Goal: Transaction & Acquisition: Obtain resource

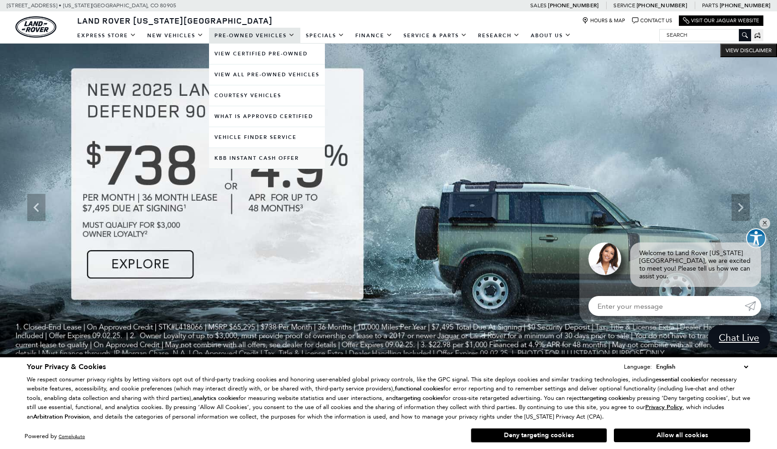
click at [238, 159] on link "KBB Instant Cash Offer" at bounding box center [267, 158] width 116 height 20
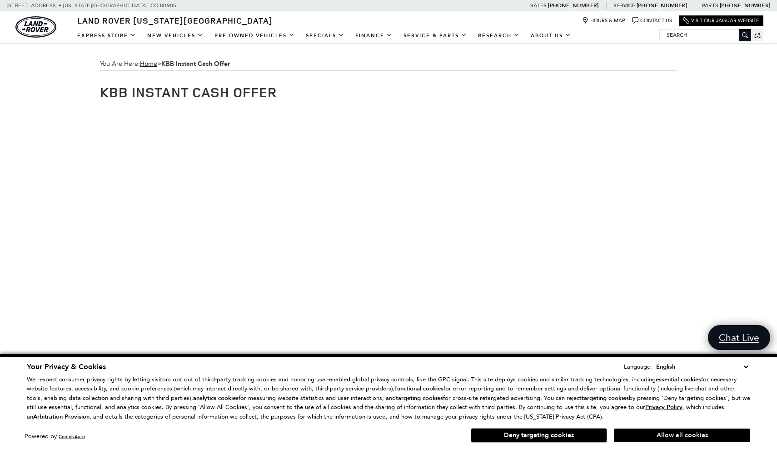
click at [619, 431] on button "Allow all cookies" at bounding box center [682, 436] width 136 height 14
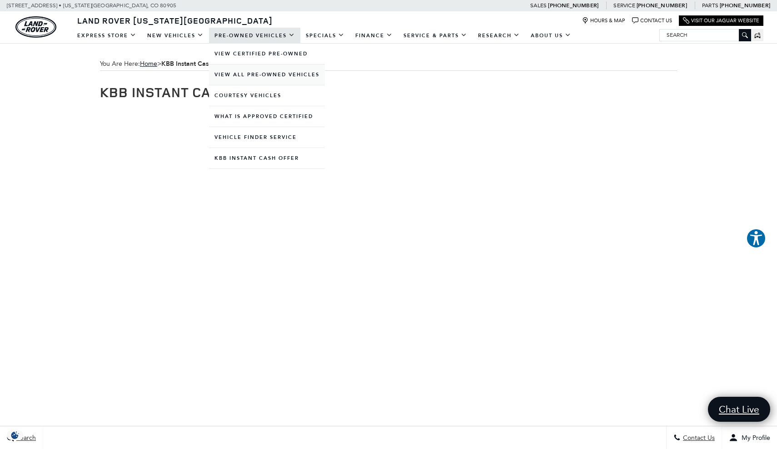
click at [261, 78] on link "View All Pre-Owned Vehicles" at bounding box center [267, 74] width 116 height 20
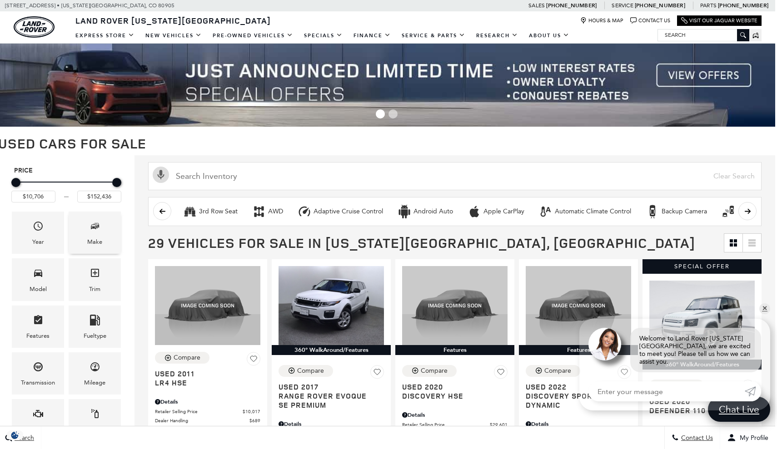
scroll to position [0, 2]
click at [101, 238] on div "Make" at bounding box center [94, 242] width 15 height 10
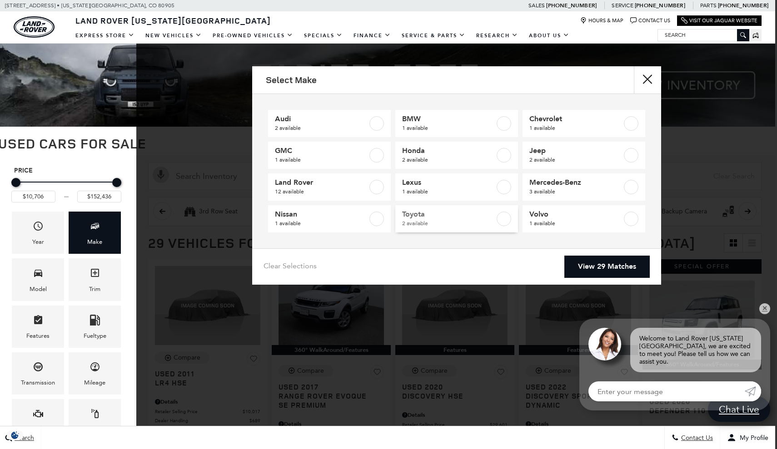
click at [486, 216] on span "Toyota" at bounding box center [448, 214] width 93 height 9
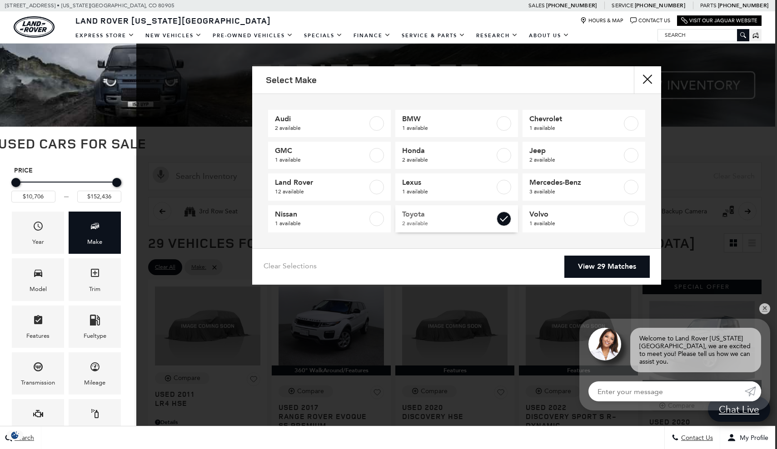
type input "$30,827"
type input "$47,689"
checkbox input "true"
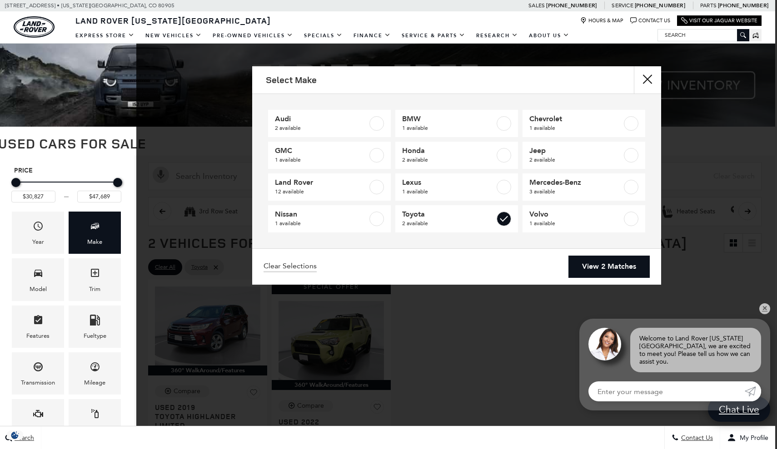
click at [586, 266] on link "View 2 Matches" at bounding box center [608, 267] width 81 height 22
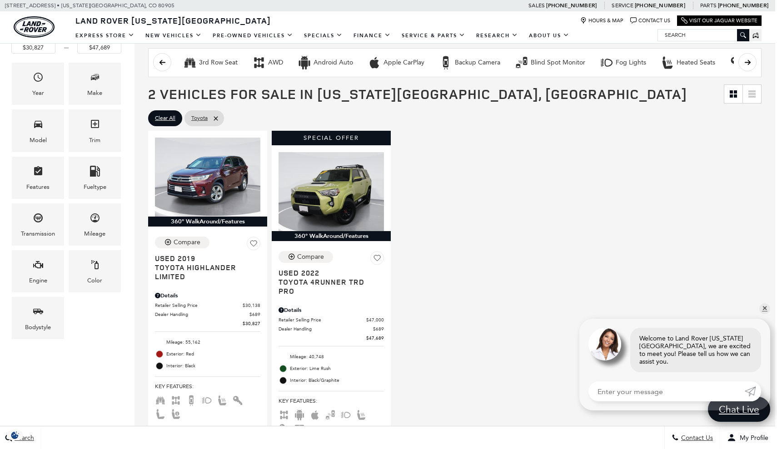
scroll to position [150, 2]
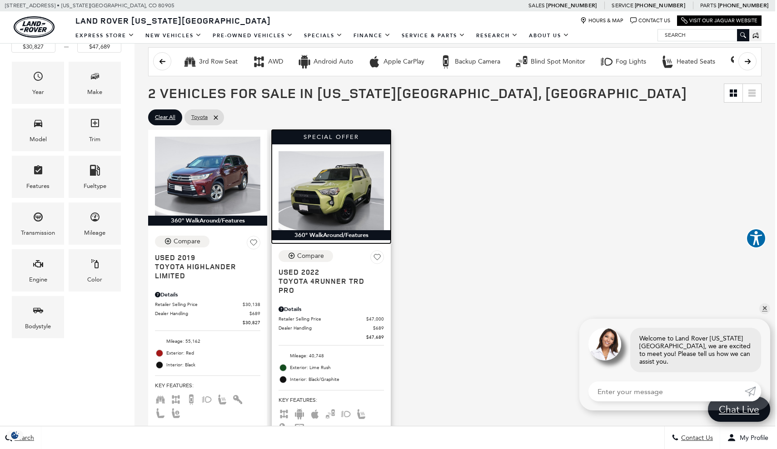
click at [331, 178] on img at bounding box center [330, 190] width 105 height 79
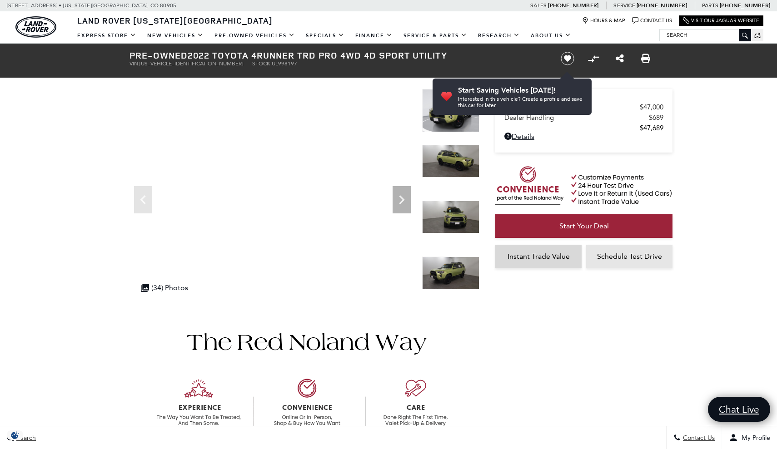
click at [553, 261] on span "Instant Trade Value" at bounding box center [538, 256] width 62 height 9
